Goal: Task Accomplishment & Management: Use online tool/utility

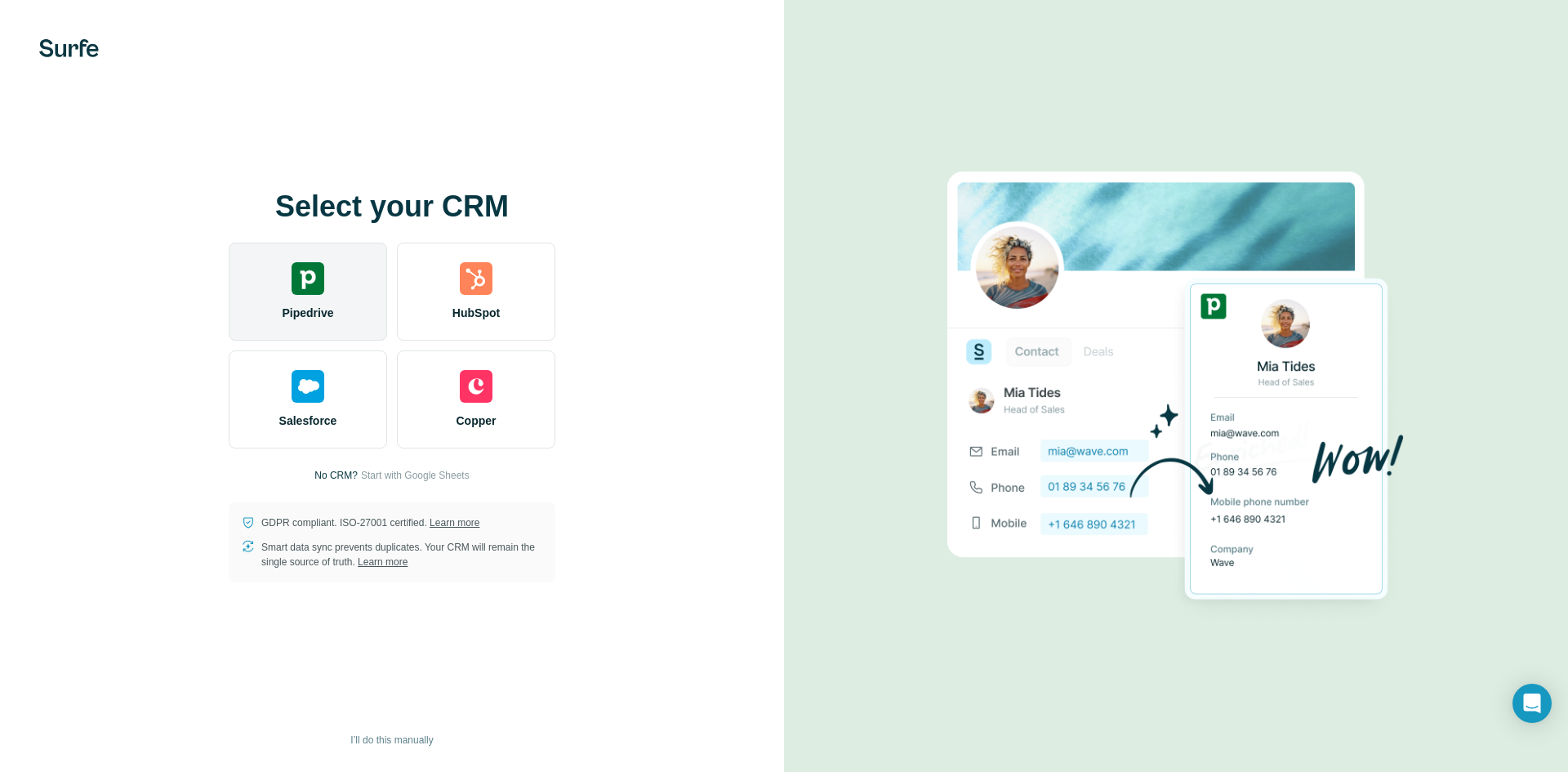
click at [365, 265] on div "Pipedrive" at bounding box center [308, 291] width 158 height 98
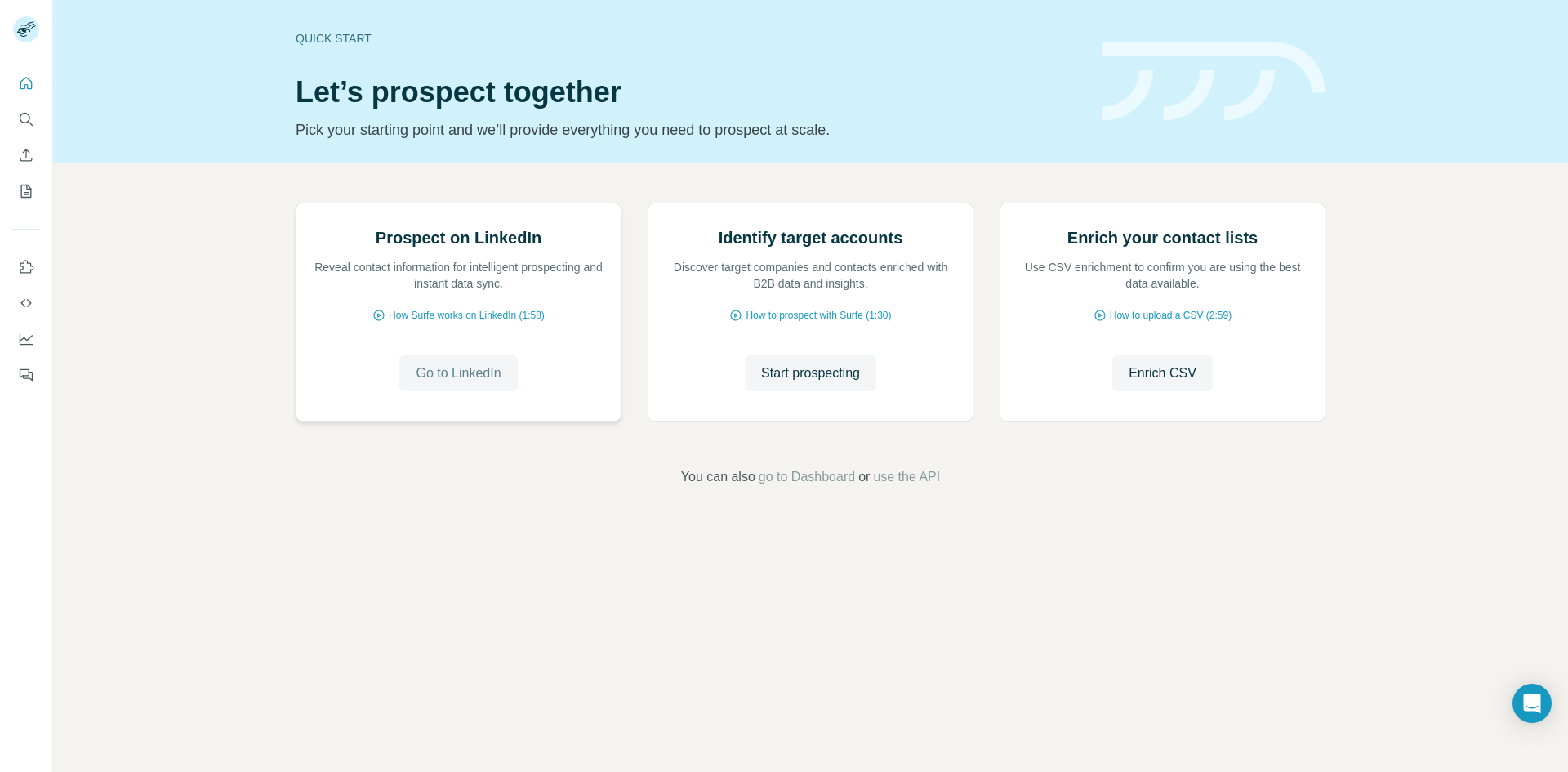
click at [457, 384] on span "Go to LinkedIn" at bounding box center [458, 373] width 85 height 20
